Goal: Check status

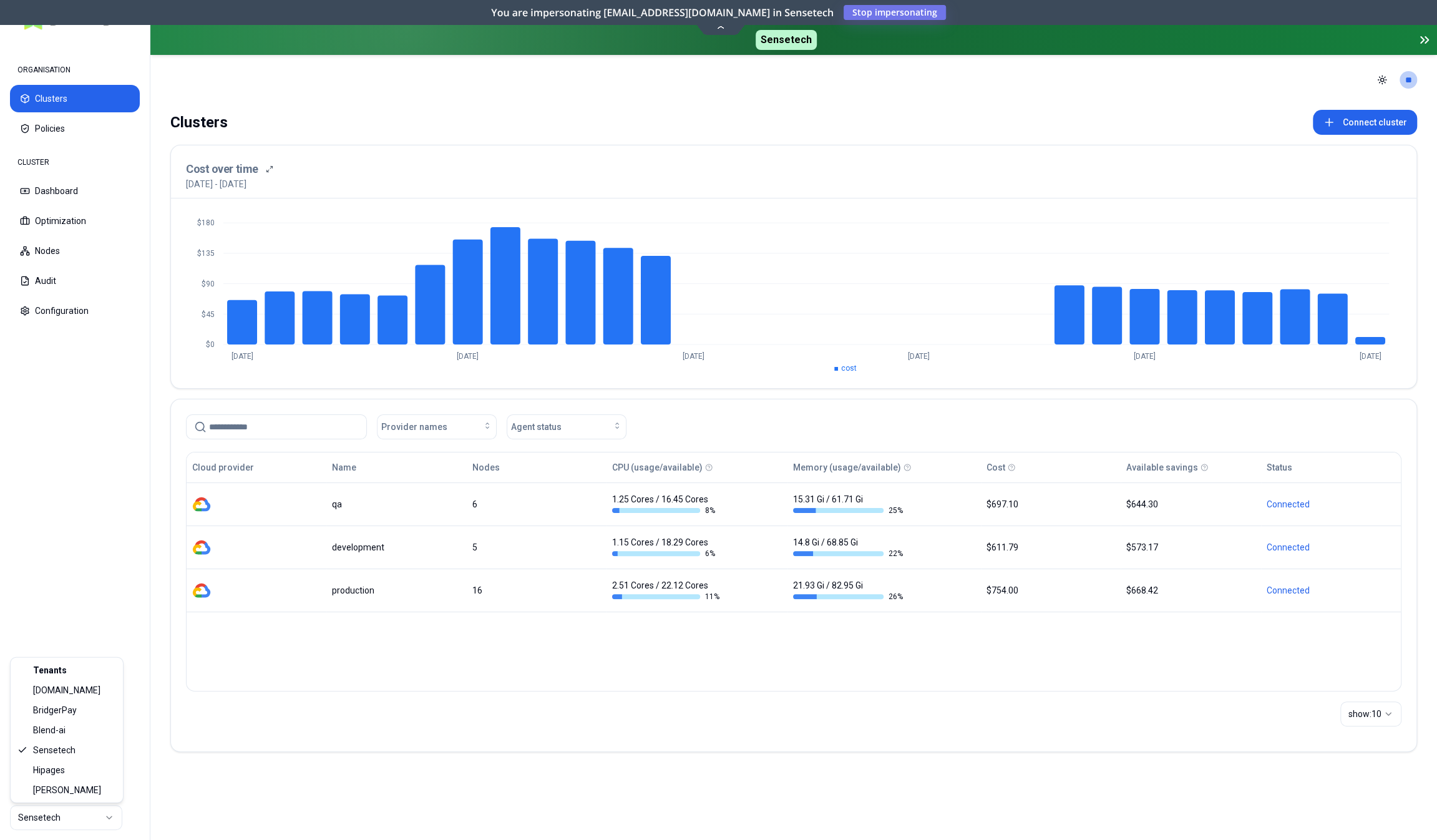
click at [76, 817] on html "ORGANISATION Clusters Policies CLUSTER Dashboard Optimization Nodes Audit Confi…" at bounding box center [718, 420] width 1437 height 840
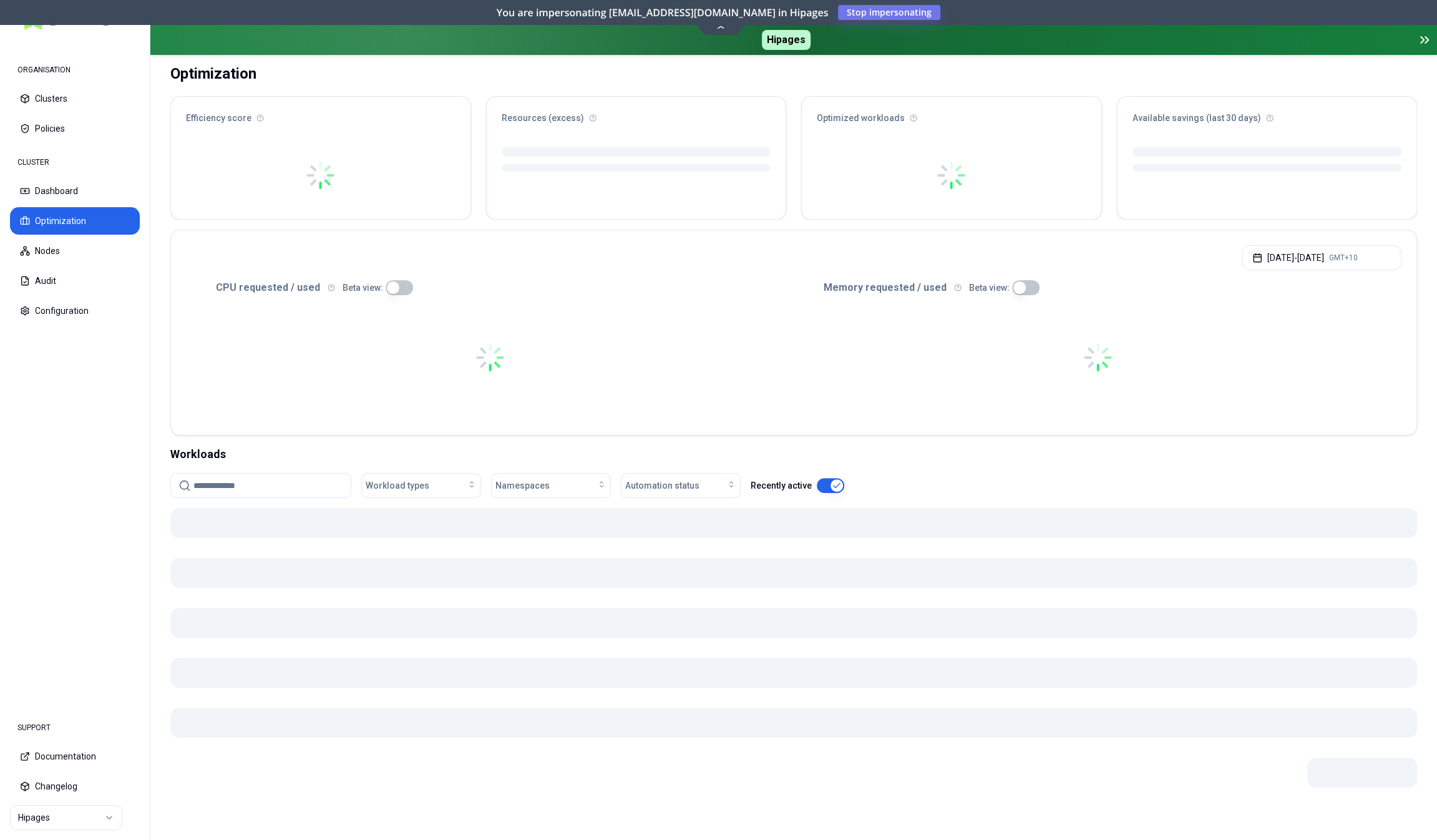
scroll to position [73, 0]
